Goal: Task Accomplishment & Management: Manage account settings

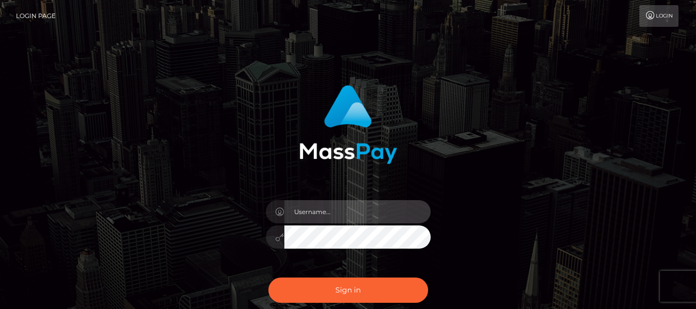
click at [327, 217] on input "text" at bounding box center [357, 211] width 146 height 23
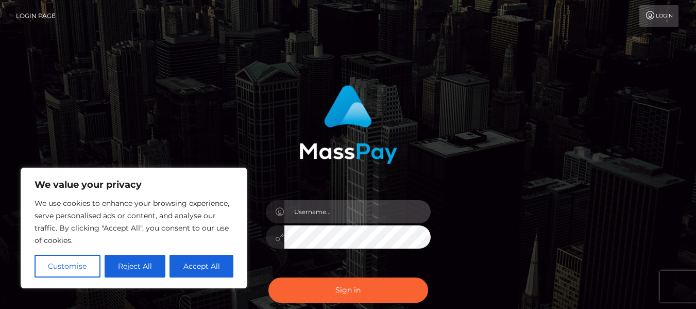
type input "[EMAIL_ADDRESS][DOMAIN_NAME]"
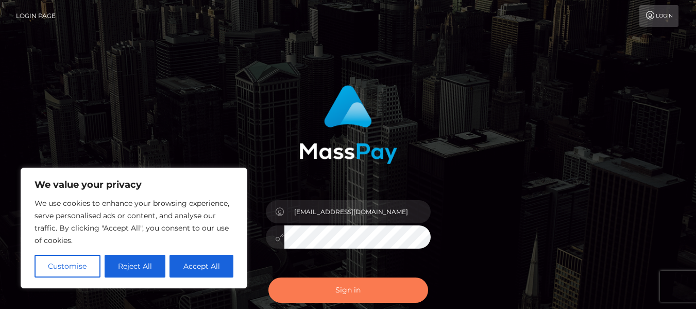
click at [348, 282] on button "Sign in" at bounding box center [348, 289] width 160 height 25
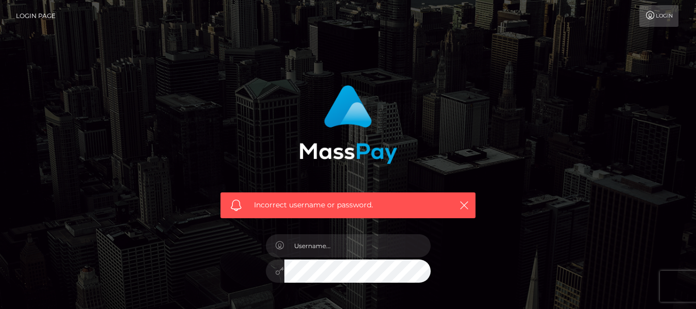
click at [181, 267] on div "Incorrect username or password." at bounding box center [348, 225] width 587 height 296
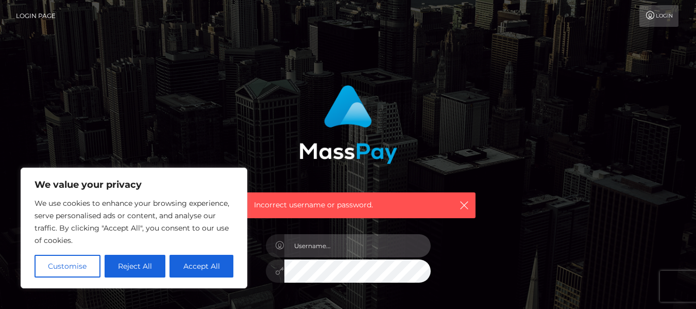
click at [310, 243] on input "text" at bounding box center [357, 245] width 146 height 23
type input "[EMAIL_ADDRESS][DOMAIN_NAME]"
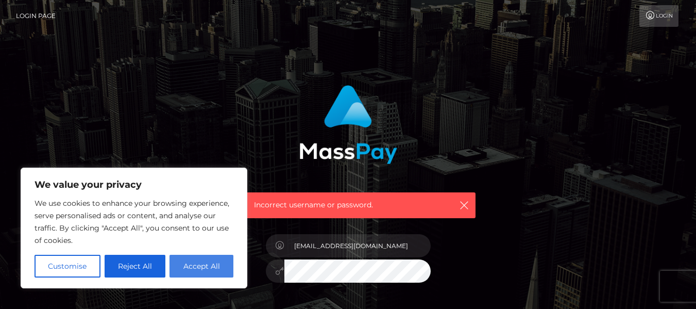
click at [191, 269] on button "Accept All" at bounding box center [201, 265] width 64 height 23
checkbox input "true"
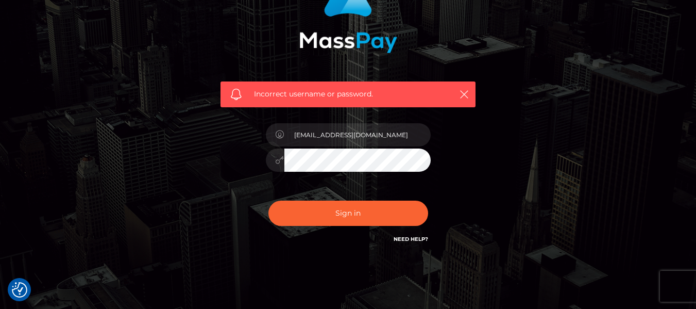
scroll to position [142, 0]
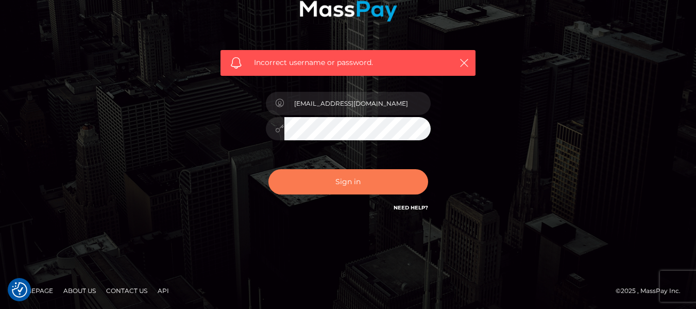
click at [365, 187] on button "Sign in" at bounding box center [348, 181] width 160 height 25
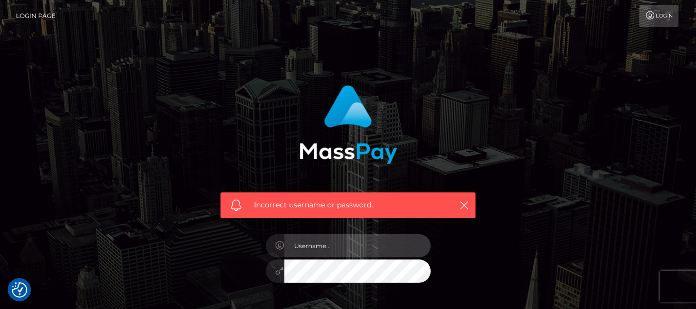
click at [366, 234] on input "text" at bounding box center [357, 245] width 146 height 23
type input "[EMAIL_ADDRESS][DOMAIN_NAME]"
